Goal: Information Seeking & Learning: Check status

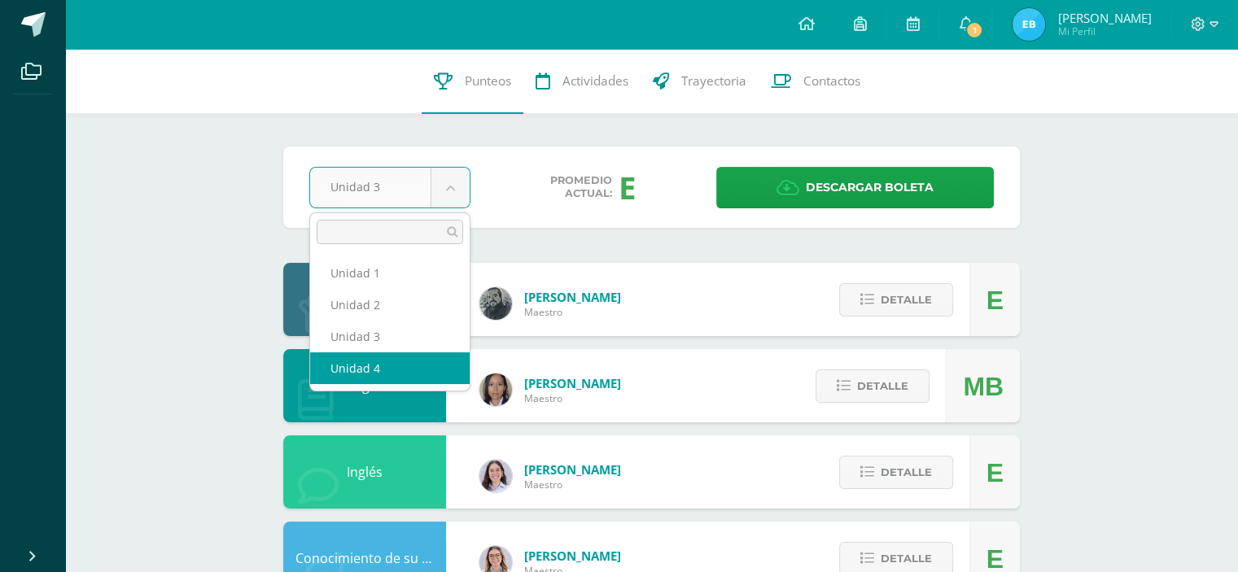
select select "Unidad 4"
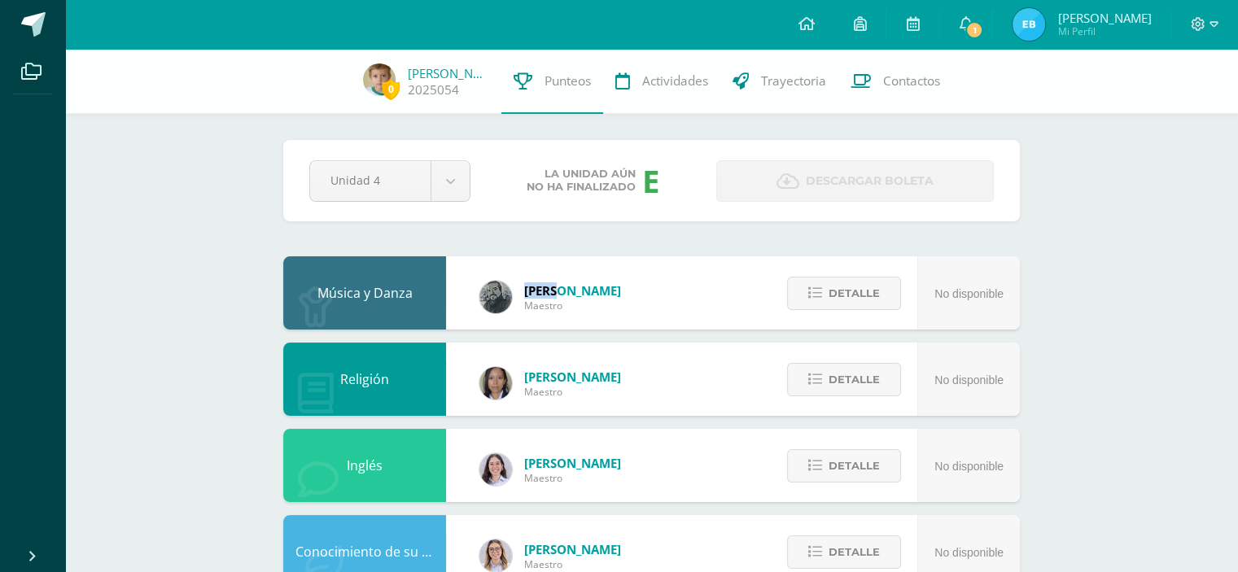
drag, startPoint x: 553, startPoint y: 292, endPoint x: 520, endPoint y: 292, distance: 32.6
click at [520, 292] on div "José Aguilar Maestro" at bounding box center [550, 296] width 174 height 73
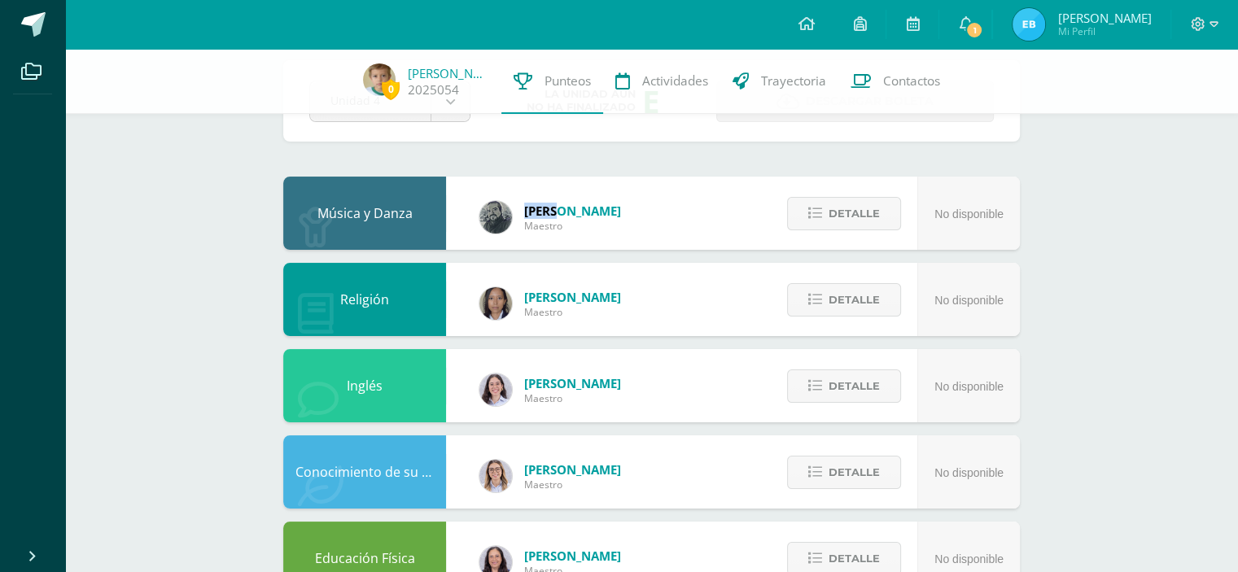
scroll to position [81, 0]
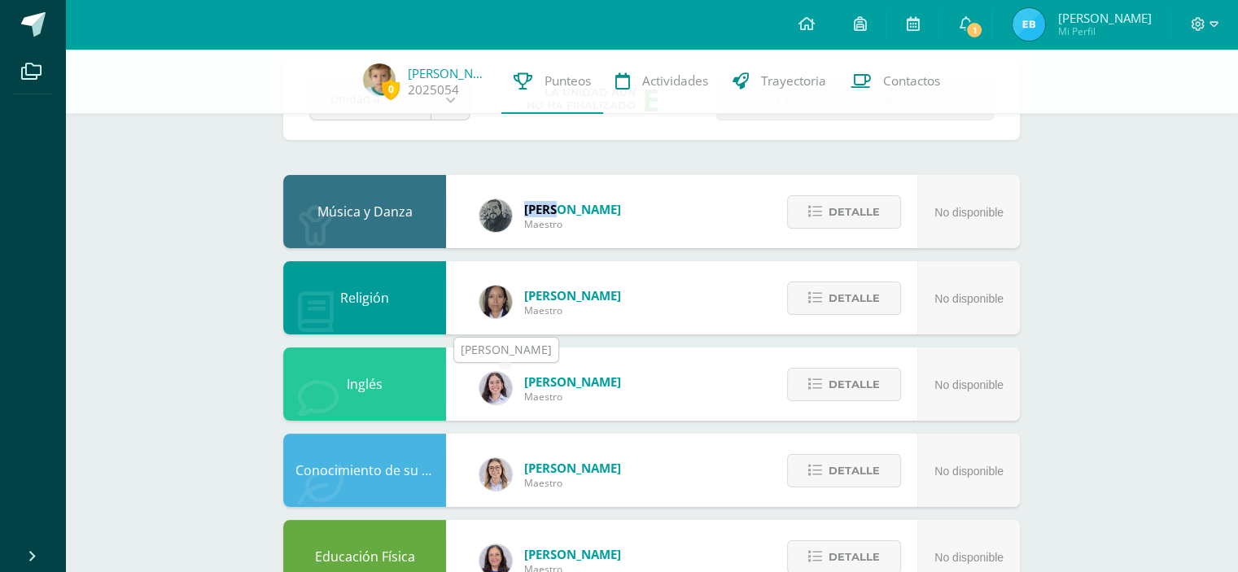
click at [492, 383] on img at bounding box center [495, 388] width 33 height 33
click at [859, 390] on span "Detalle" at bounding box center [854, 385] width 51 height 30
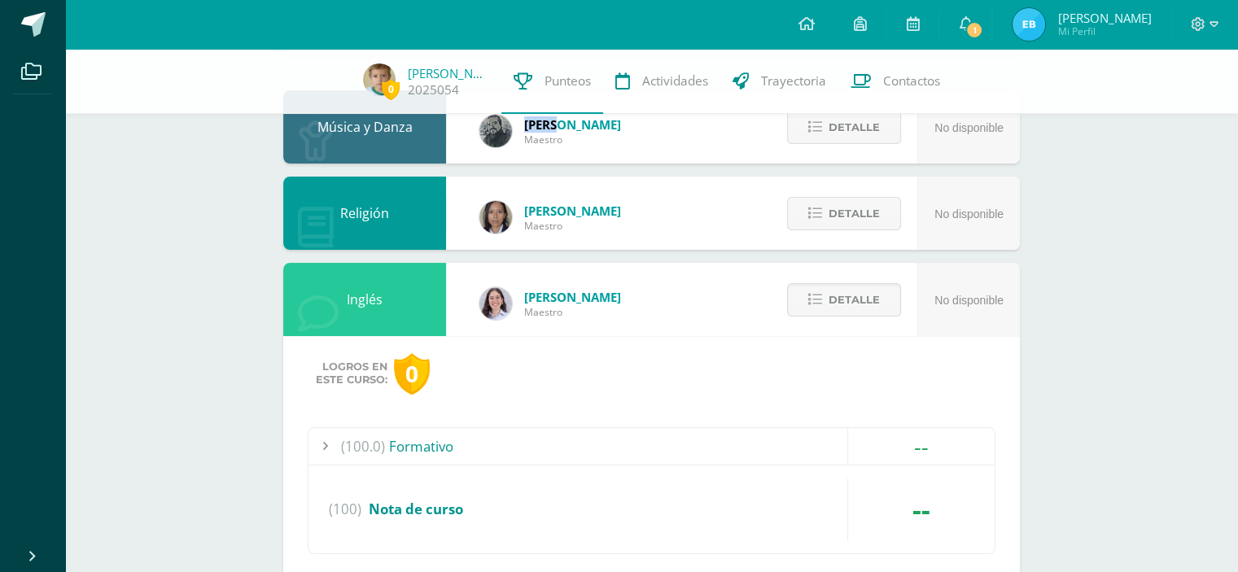
scroll to position [163, 0]
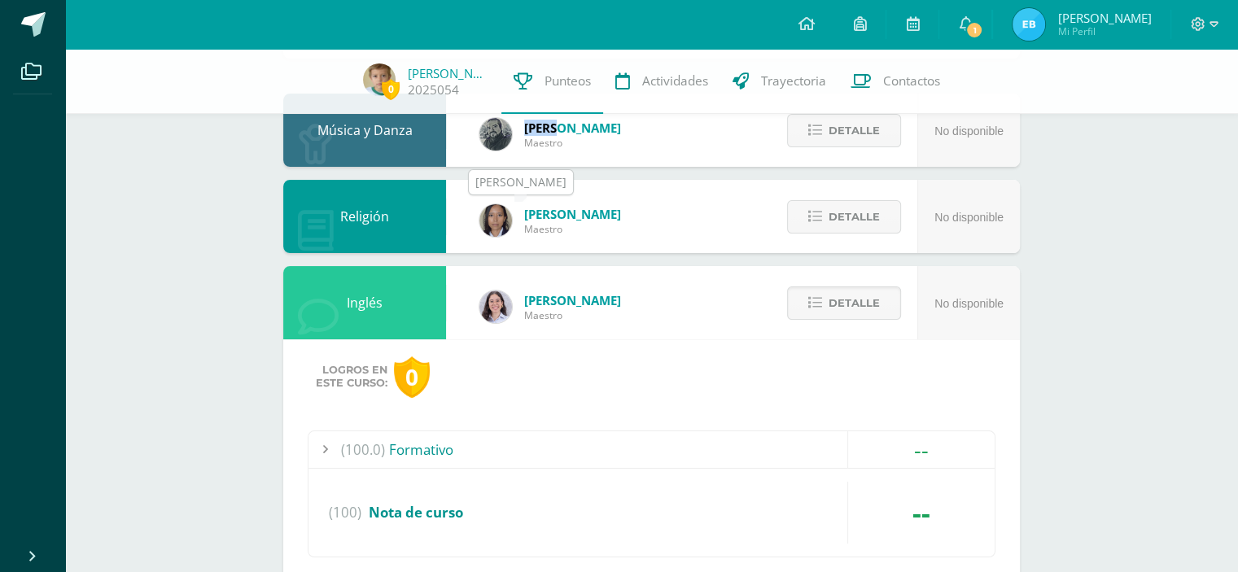
click at [500, 222] on img at bounding box center [495, 220] width 33 height 33
click at [534, 218] on span "[PERSON_NAME]" at bounding box center [572, 214] width 97 height 16
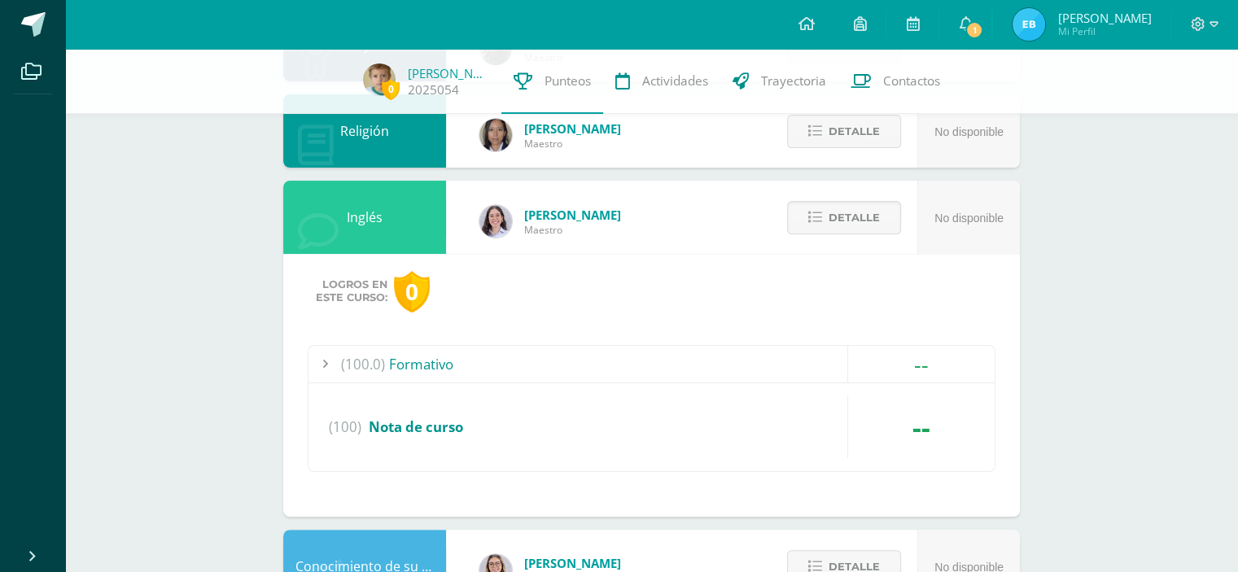
scroll to position [243, 0]
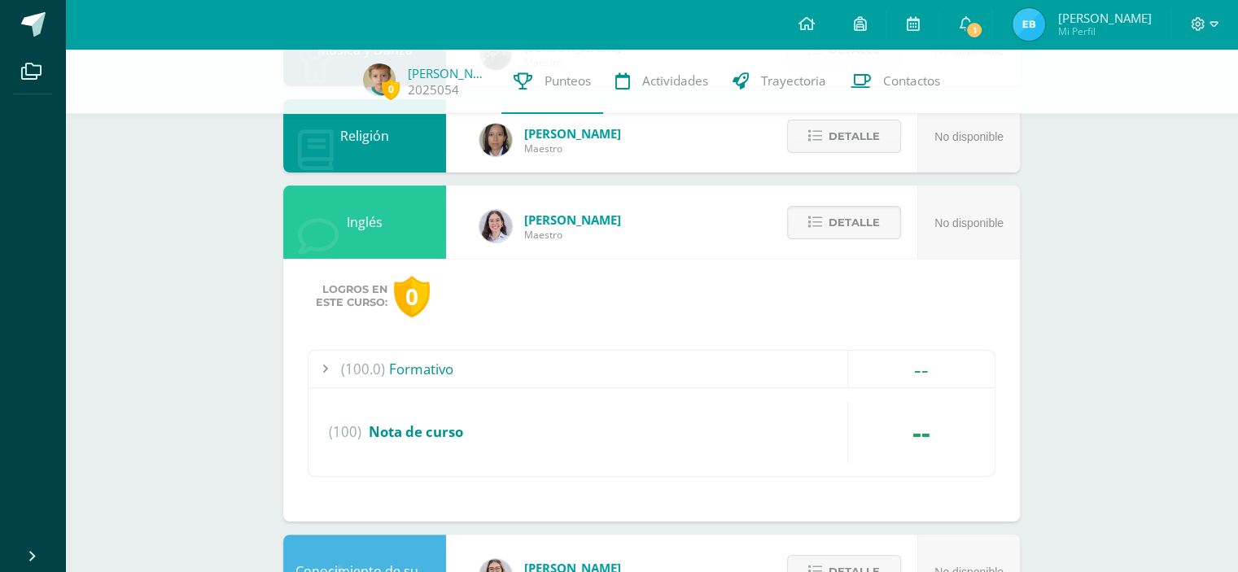
click at [528, 221] on span "[PERSON_NAME]" at bounding box center [572, 220] width 97 height 16
click at [884, 232] on button "Detalle" at bounding box center [844, 222] width 114 height 33
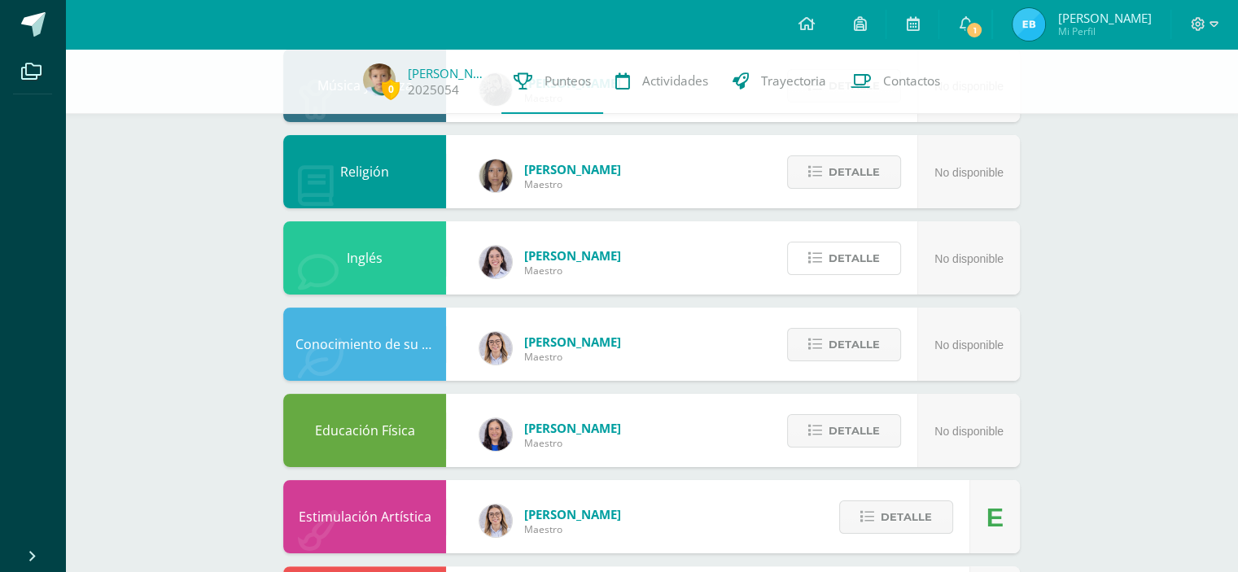
scroll to position [162, 0]
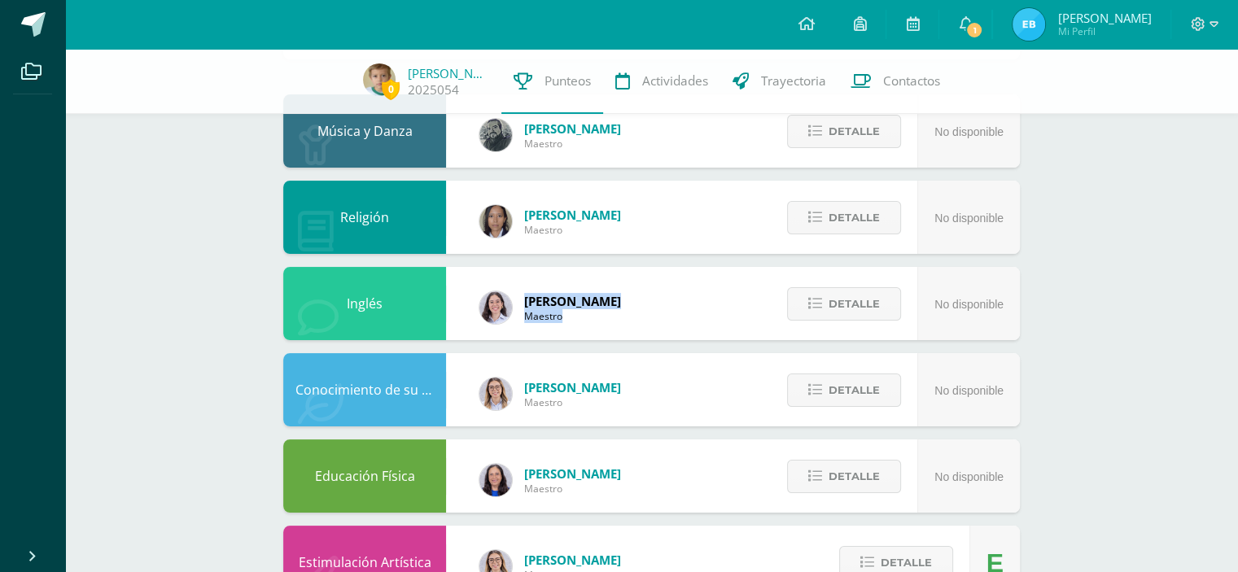
drag, startPoint x: 525, startPoint y: 302, endPoint x: 614, endPoint y: 302, distance: 88.7
click at [614, 302] on div "Evelyn Rodas Maestro" at bounding box center [550, 307] width 174 height 73
